Goal: Find specific fact: Find specific fact

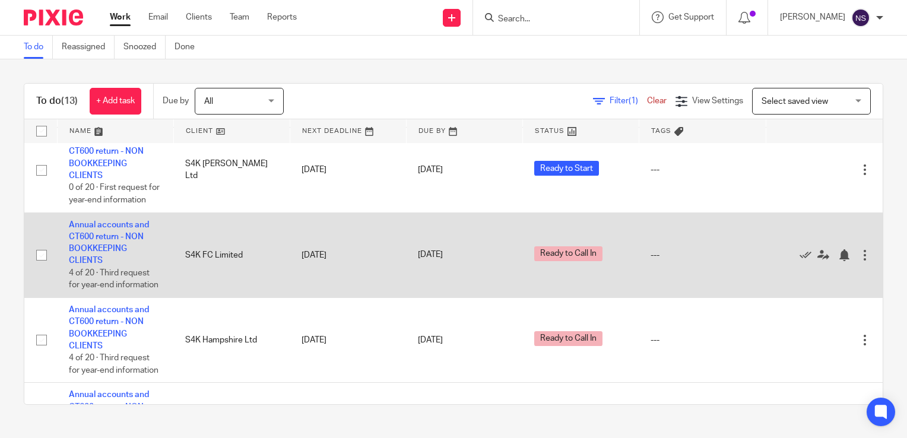
scroll to position [297, 0]
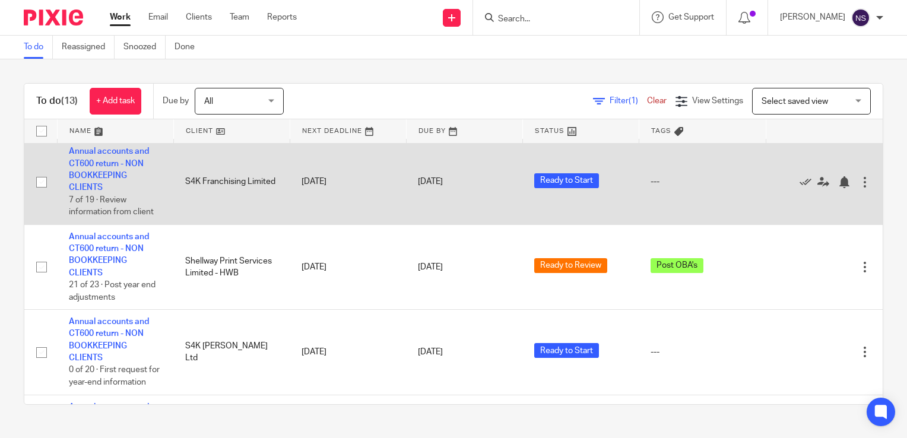
scroll to position [237, 0]
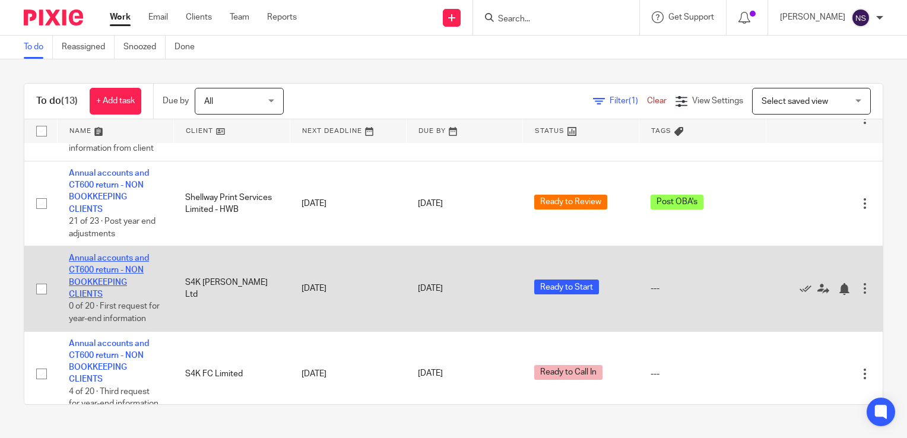
click at [127, 272] on link "Annual accounts and CT600 return - NON BOOKKEEPING CLIENTS" at bounding box center [109, 276] width 80 height 45
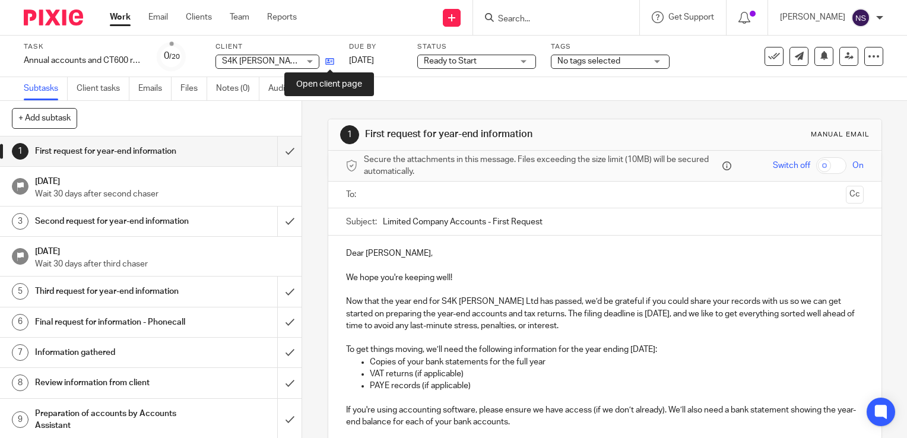
click at [329, 63] on icon at bounding box center [329, 61] width 9 height 9
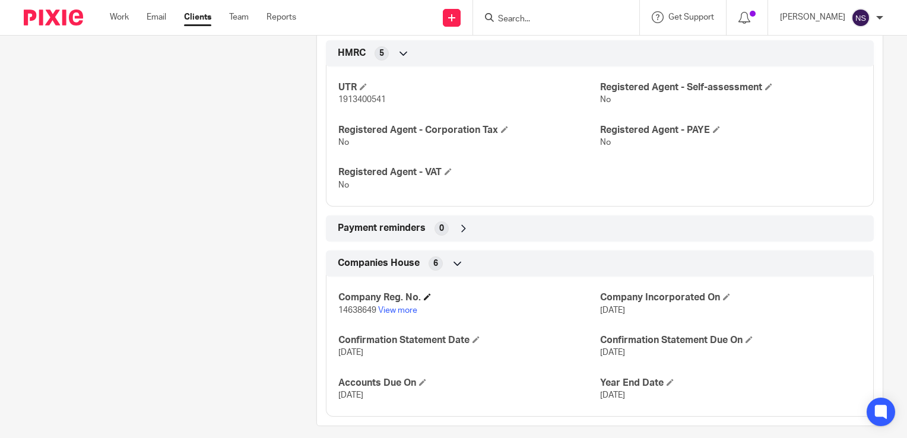
scroll to position [415, 0]
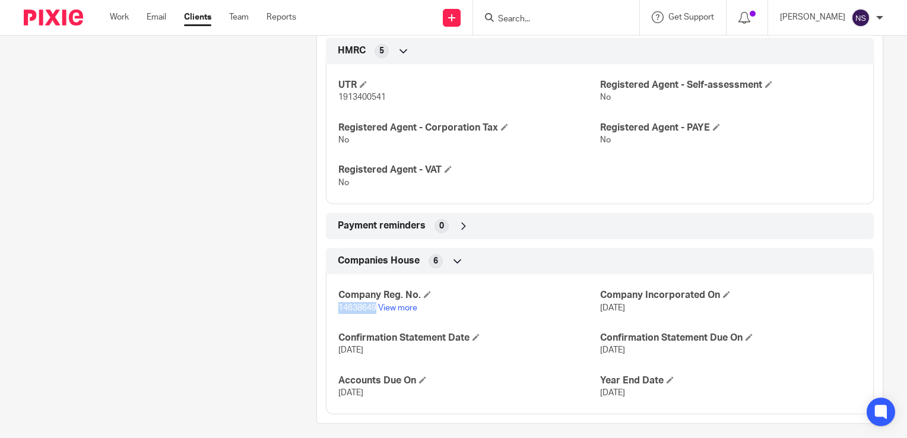
drag, startPoint x: 340, startPoint y: 307, endPoint x: 373, endPoint y: 307, distance: 33.2
click at [373, 307] on div "Company Reg. No. 14638649 View more Company Incorporated On [DATE] Confirmation…" at bounding box center [600, 339] width 548 height 149
copy span "14638649"
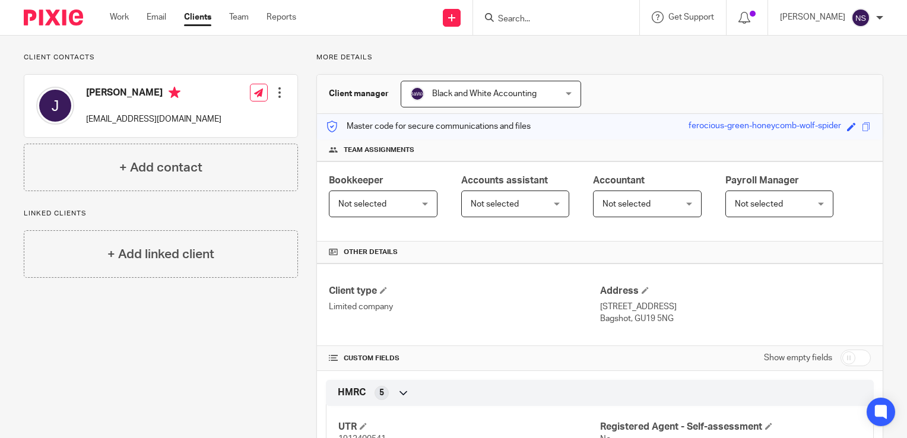
scroll to position [0, 0]
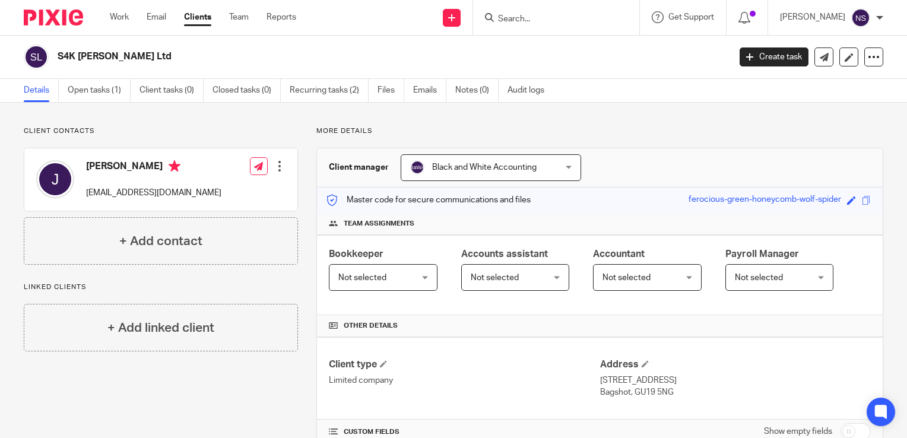
drag, startPoint x: 140, startPoint y: 61, endPoint x: 59, endPoint y: 65, distance: 80.8
click at [58, 65] on div "S4K [PERSON_NAME] Ltd" at bounding box center [373, 57] width 698 height 25
copy h2 "S4K [PERSON_NAME] Ltd"
